Goal: Navigation & Orientation: Find specific page/section

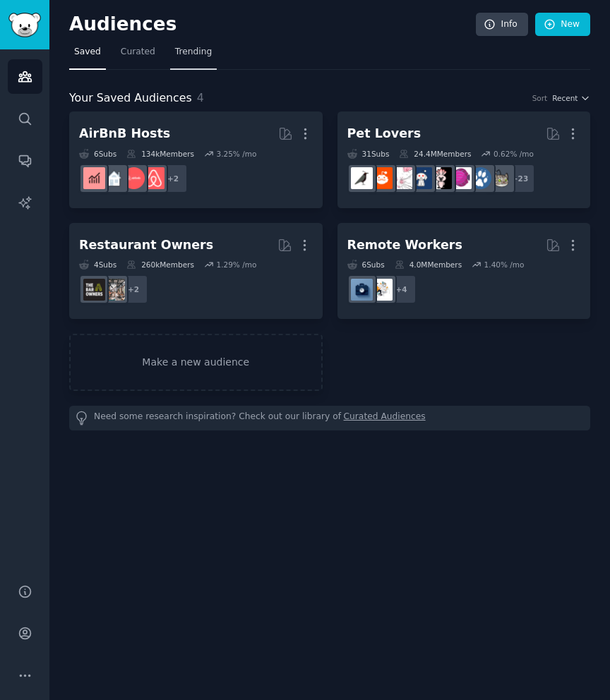
click at [191, 52] on span "Trending" at bounding box center [193, 52] width 37 height 13
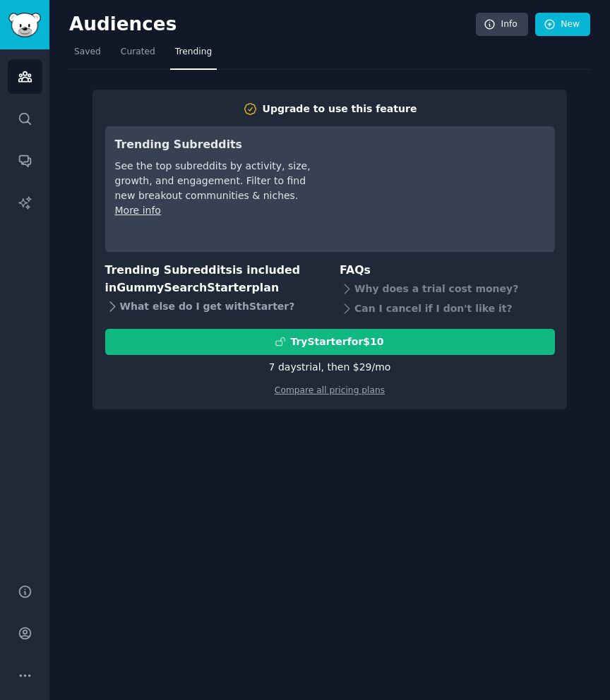
click at [132, 309] on div "What else do I get with Starter ?" at bounding box center [212, 307] width 215 height 20
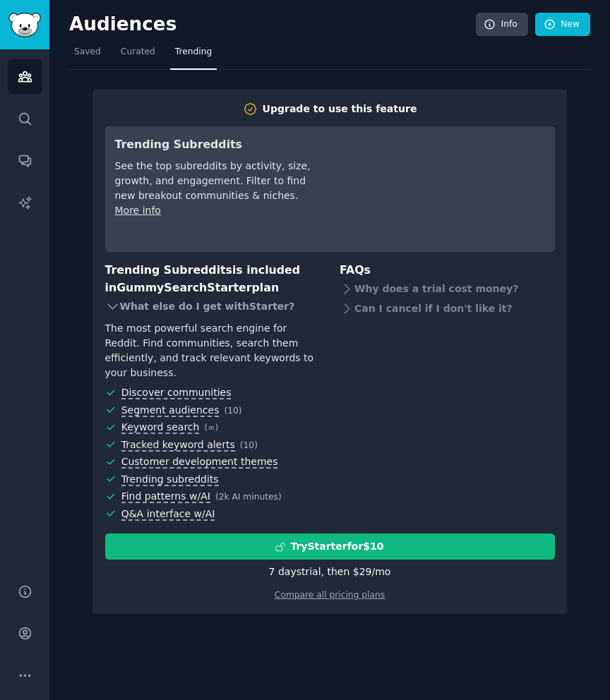
click at [132, 309] on div "What else do I get with Starter ?" at bounding box center [212, 307] width 215 height 20
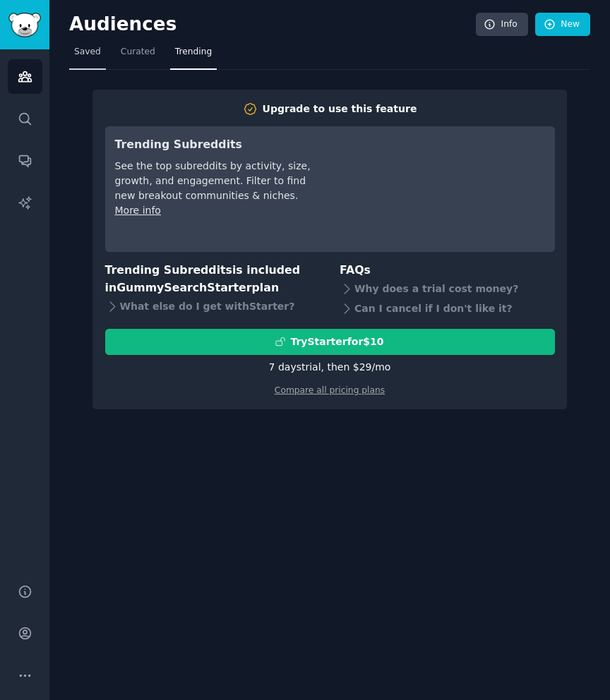
click at [84, 52] on span "Saved" at bounding box center [87, 52] width 27 height 13
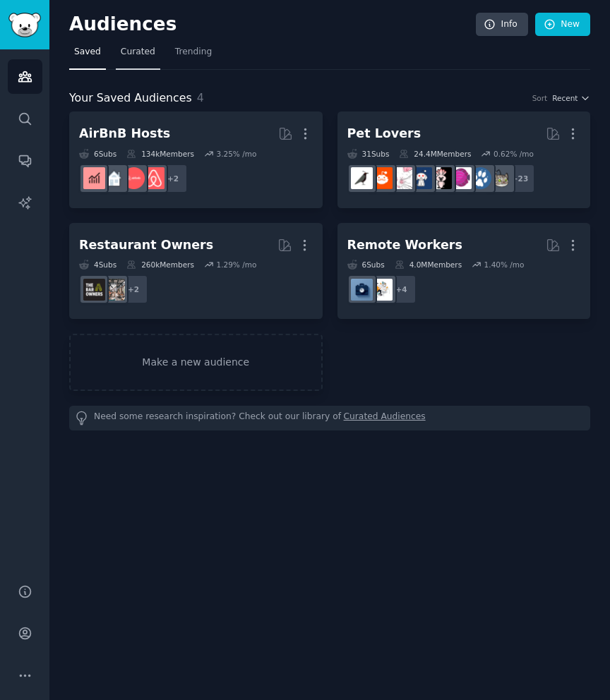
click at [131, 52] on span "Curated" at bounding box center [138, 52] width 35 height 13
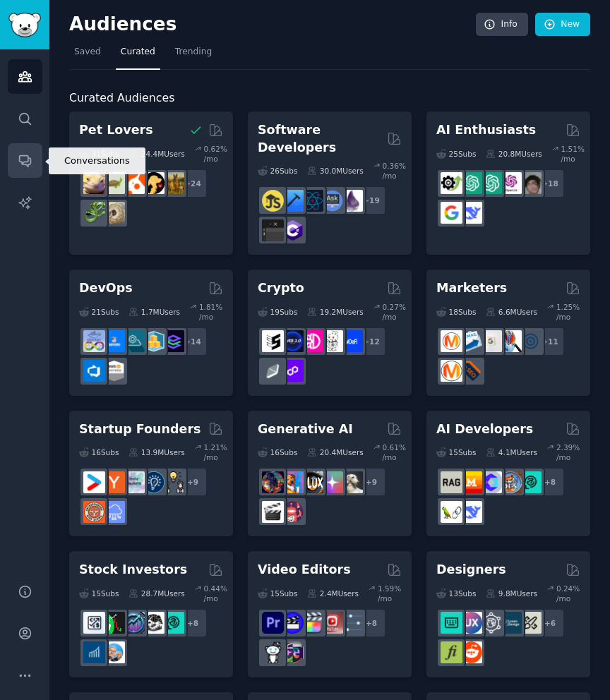
click at [28, 161] on icon "Sidebar" at bounding box center [24, 161] width 11 height 11
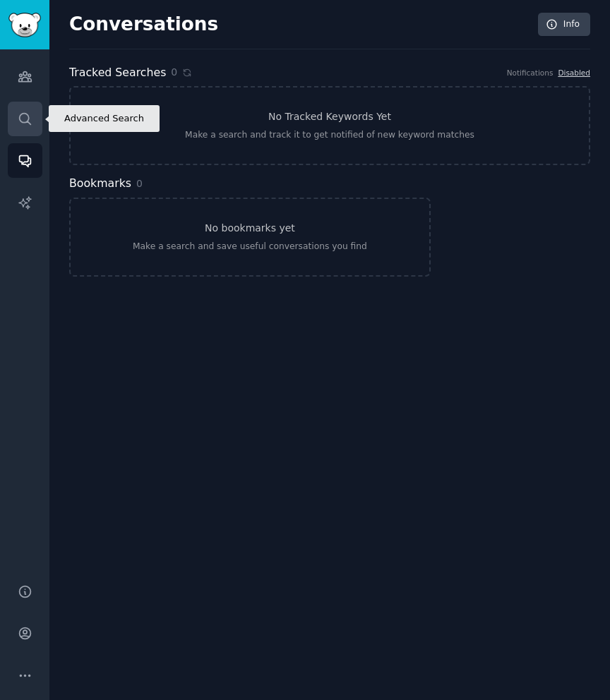
click at [25, 118] on icon "Sidebar" at bounding box center [25, 119] width 15 height 15
